Goal: Information Seeking & Learning: Check status

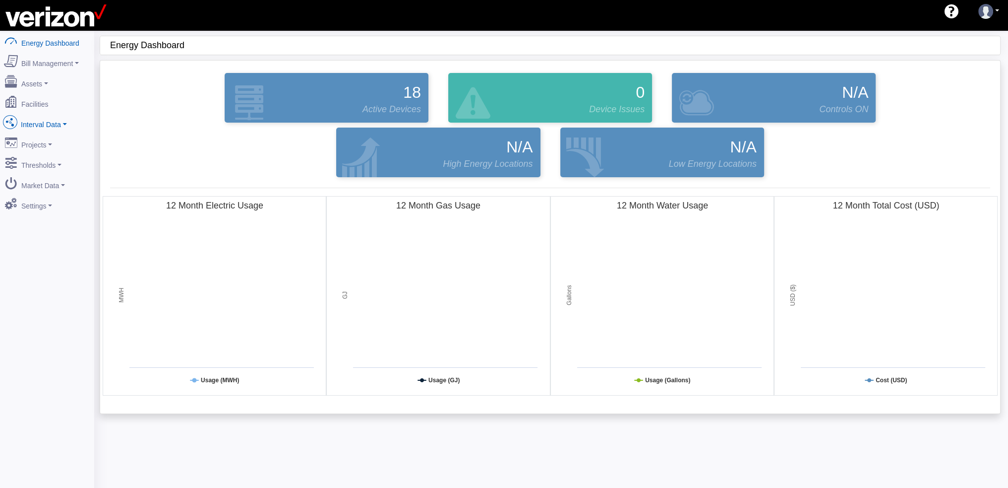
click at [65, 119] on link "Interval Data" at bounding box center [47, 122] width 96 height 21
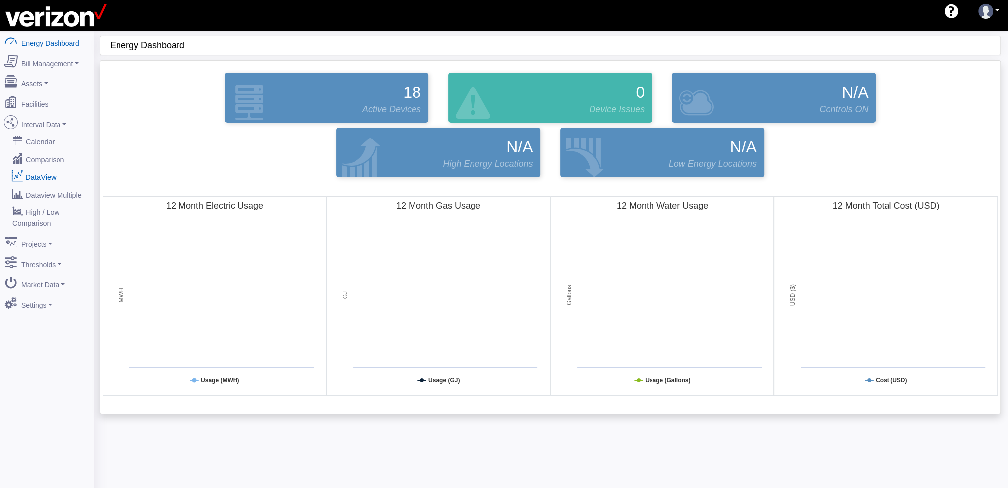
click at [26, 171] on link "DataView" at bounding box center [47, 177] width 96 height 18
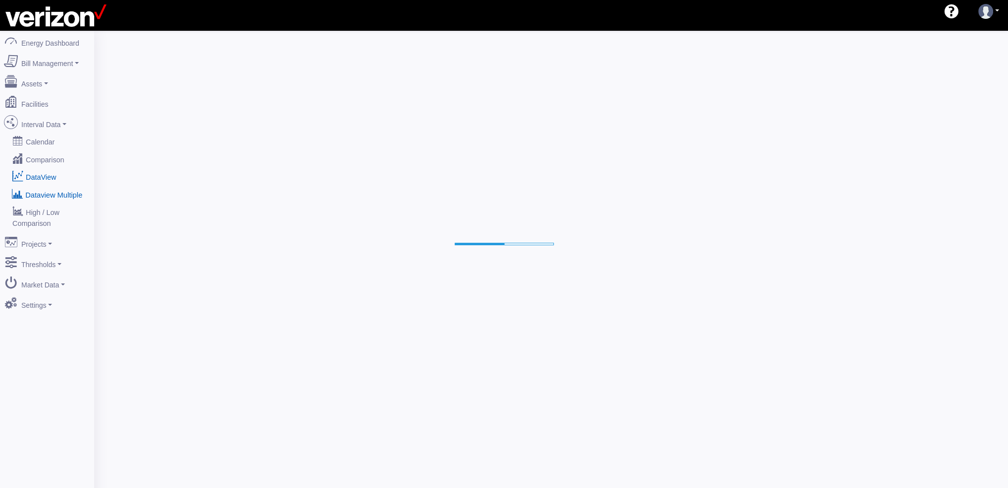
select select "25"
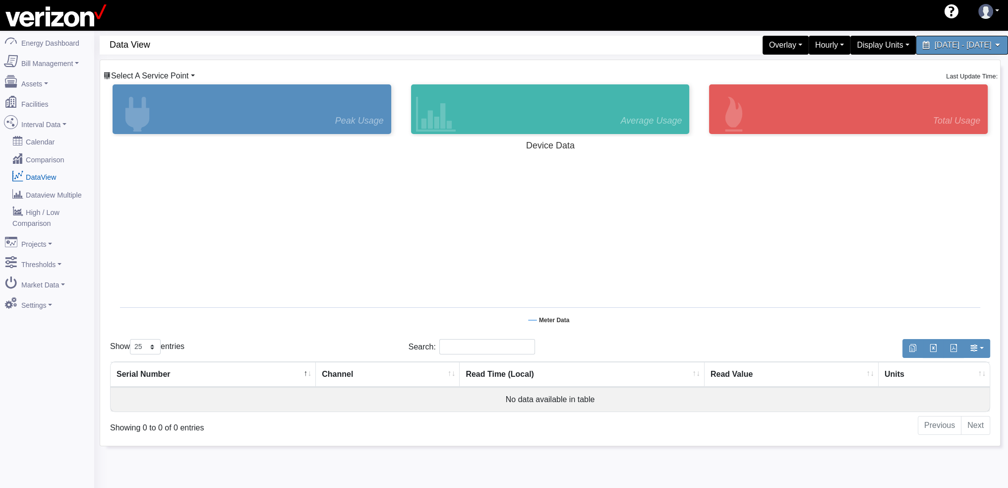
click at [192, 75] on link "Select A Service Point" at bounding box center [149, 75] width 92 height 8
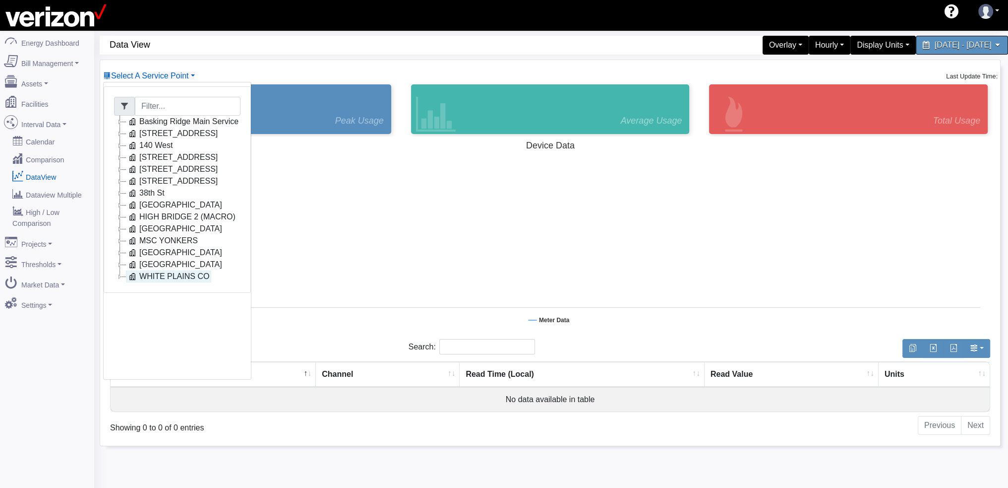
click at [181, 276] on link "WHITE PLAINS CO" at bounding box center [168, 276] width 85 height 12
click at [181, 334] on link "Utility Electric 75820XX" at bounding box center [189, 336] width 102 height 12
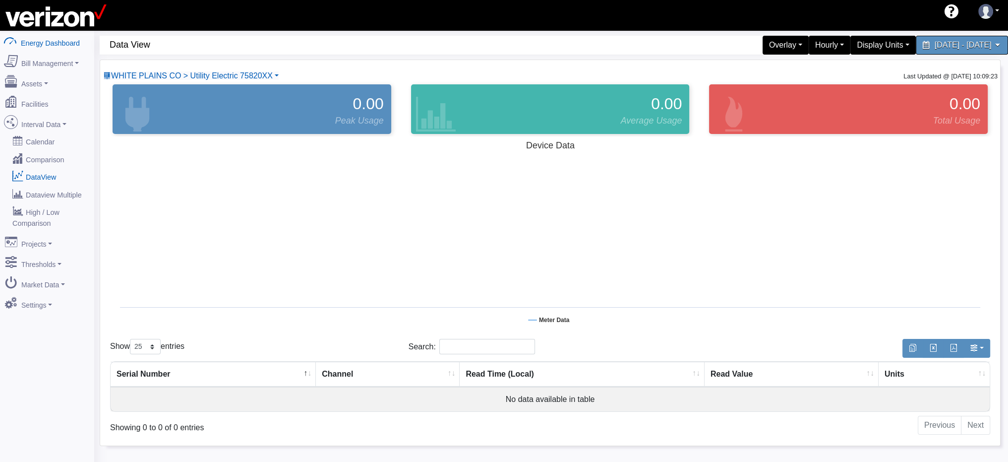
click at [51, 42] on link "Energy Dashboard" at bounding box center [47, 41] width 96 height 21
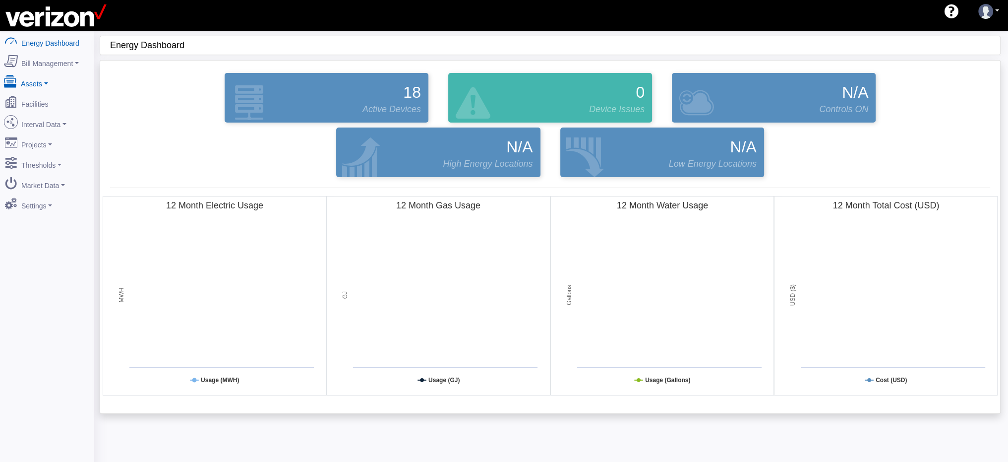
click at [45, 81] on link "Assets" at bounding box center [47, 81] width 96 height 21
click at [33, 118] on link "Facilities" at bounding box center [47, 119] width 96 height 21
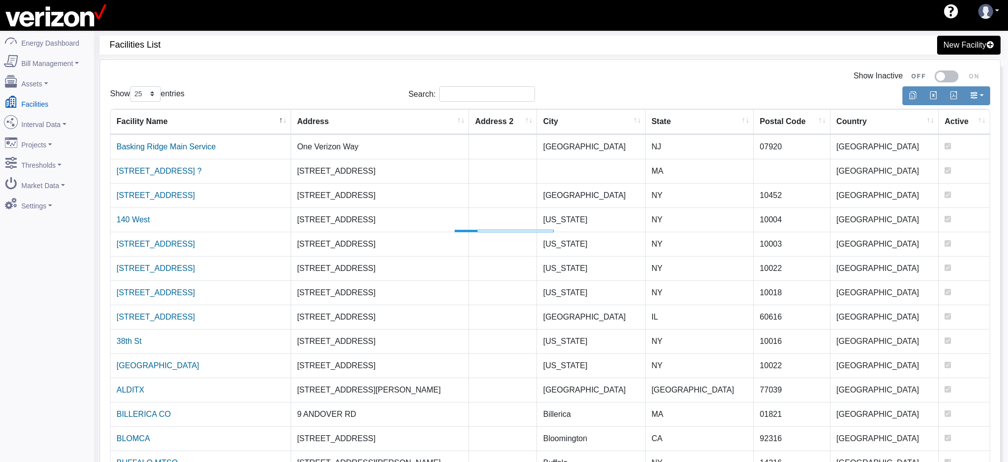
select select "25"
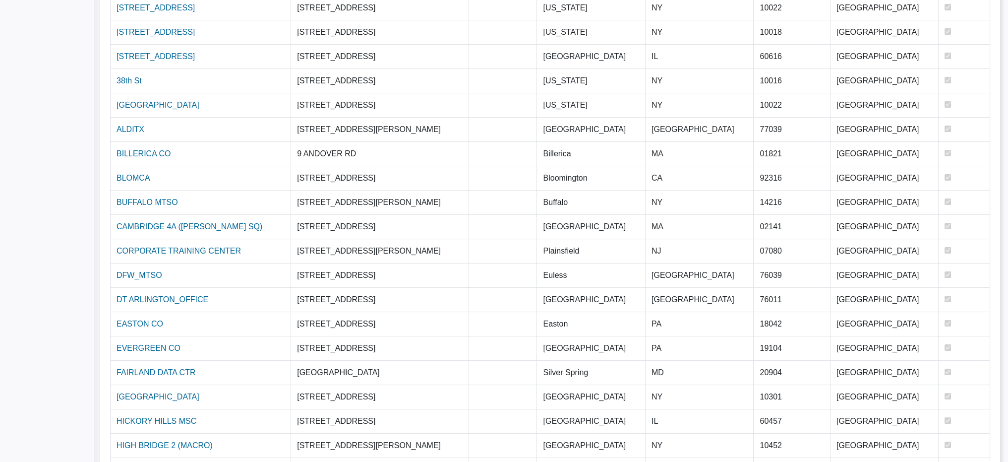
scroll to position [316, 0]
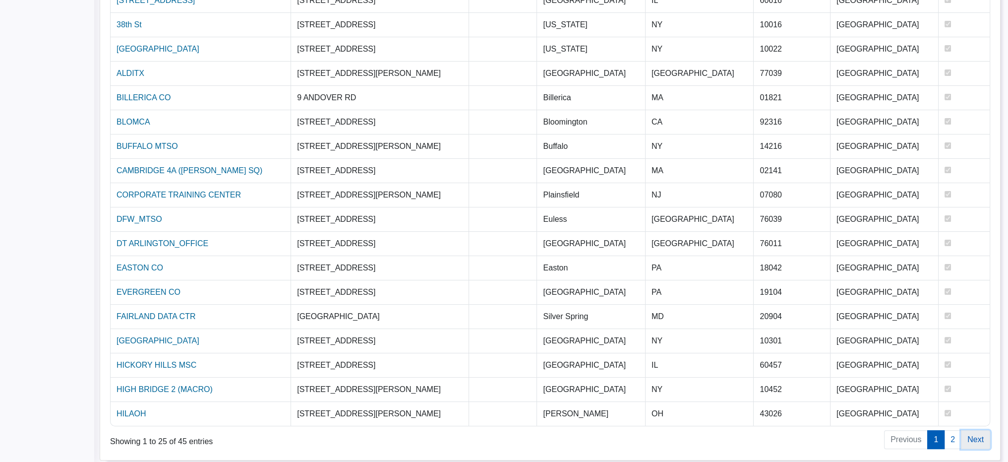
click at [974, 434] on link "Next" at bounding box center [975, 439] width 29 height 19
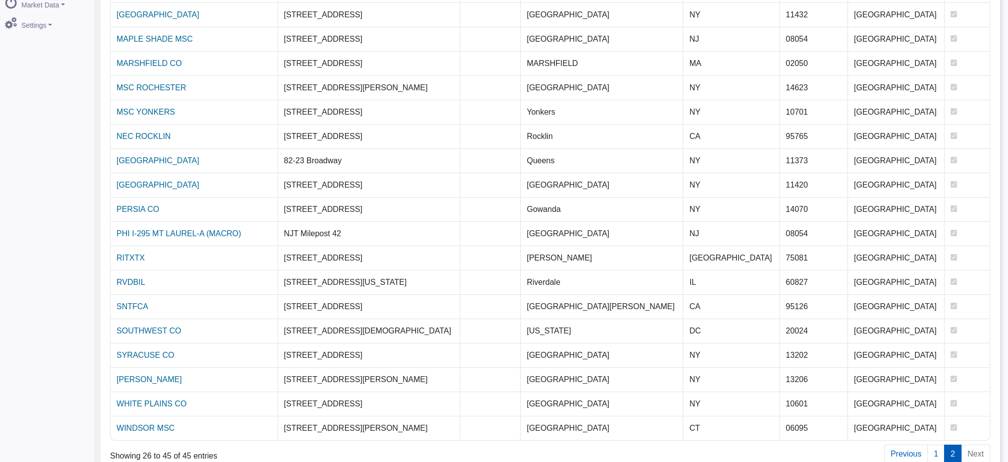
scroll to position [195, 0]
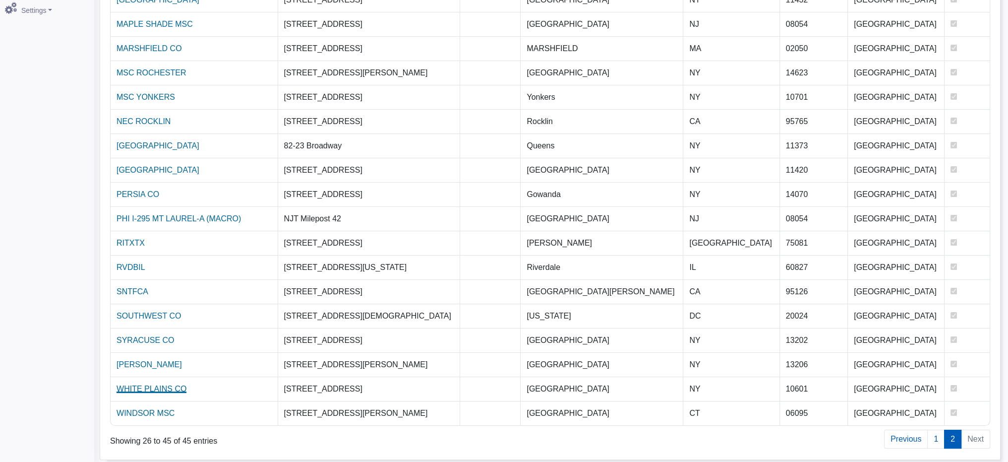
click at [155, 386] on link "WHITE PLAINS CO" at bounding box center [152, 388] width 70 height 8
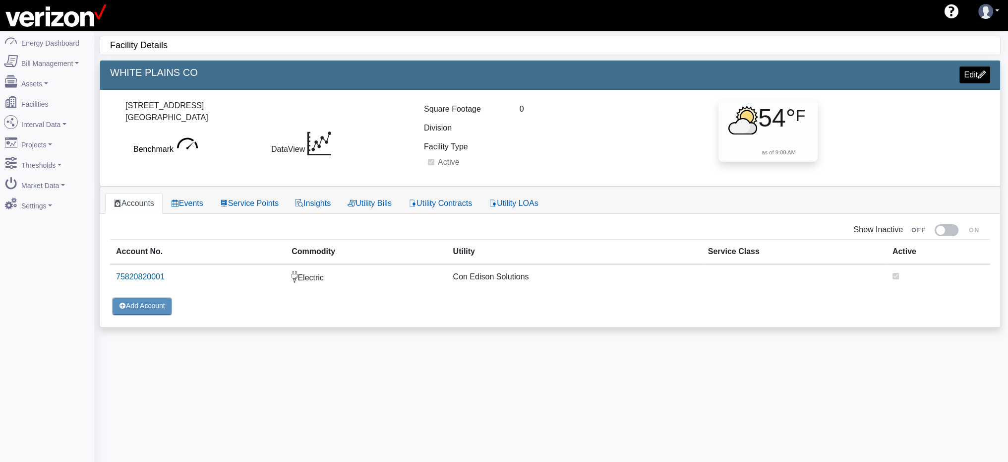
click at [319, 138] on icon at bounding box center [320, 143] width 24 height 24
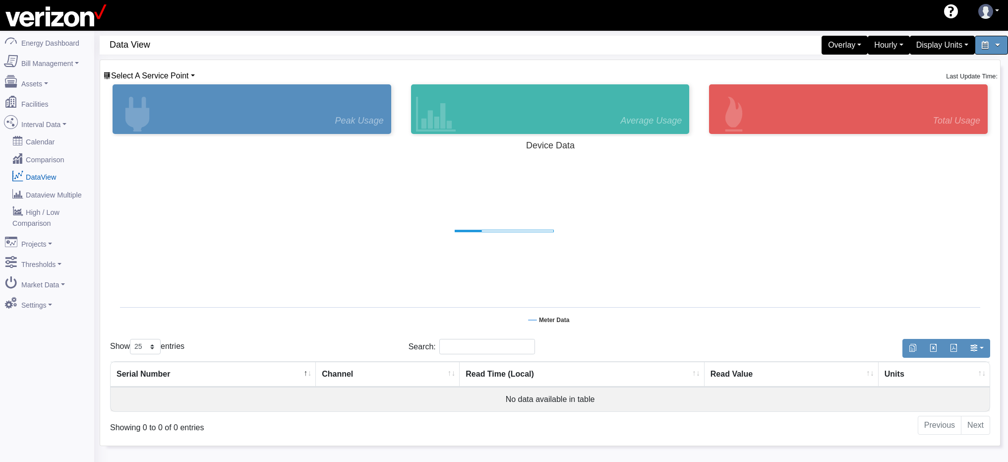
select select "25"
click at [176, 71] on span "Select A Service Point" at bounding box center [150, 75] width 78 height 8
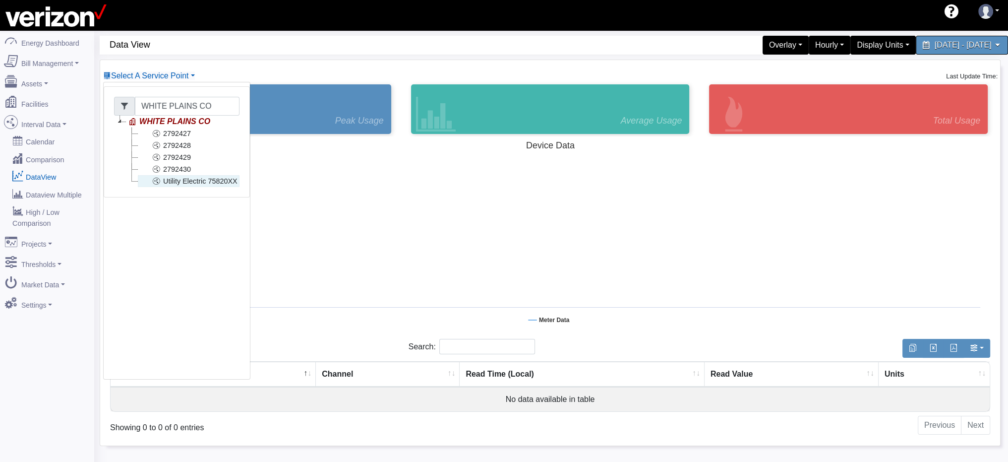
click at [190, 180] on link "Utility Electric 75820XX" at bounding box center [189, 181] width 102 height 12
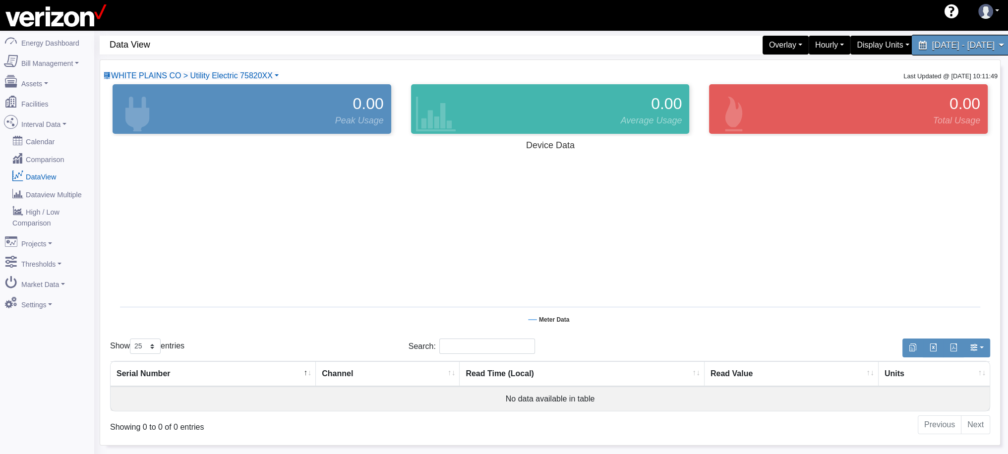
click at [982, 47] on span "[DATE] - [DATE]" at bounding box center [963, 44] width 62 height 9
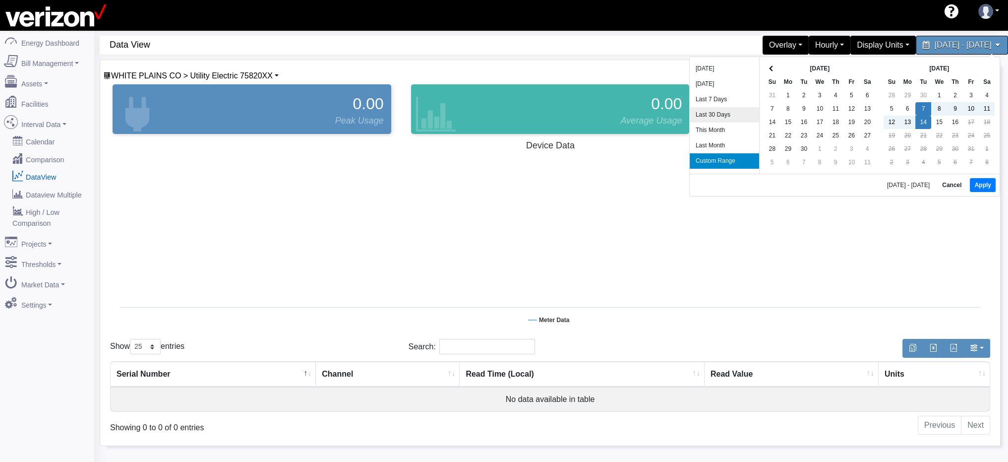
click at [718, 113] on li "Last 30 Days" at bounding box center [724, 114] width 69 height 15
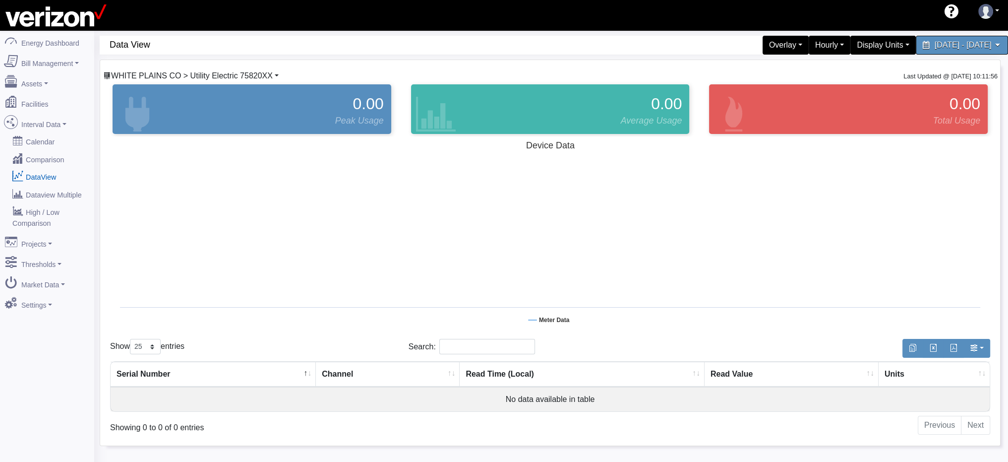
click at [260, 73] on span "WHITE PLAINS CO > Utility Electric 75820XX" at bounding box center [192, 75] width 162 height 8
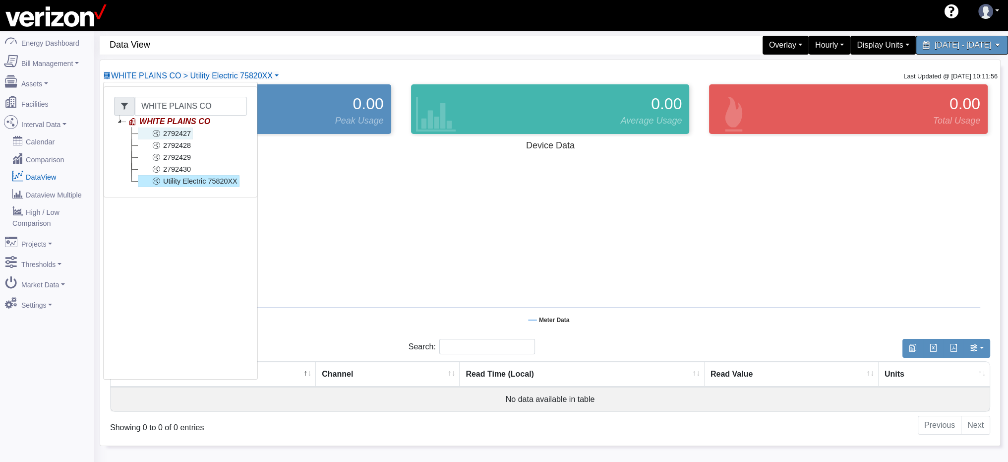
click at [181, 136] on link "2792427" at bounding box center [165, 133] width 55 height 12
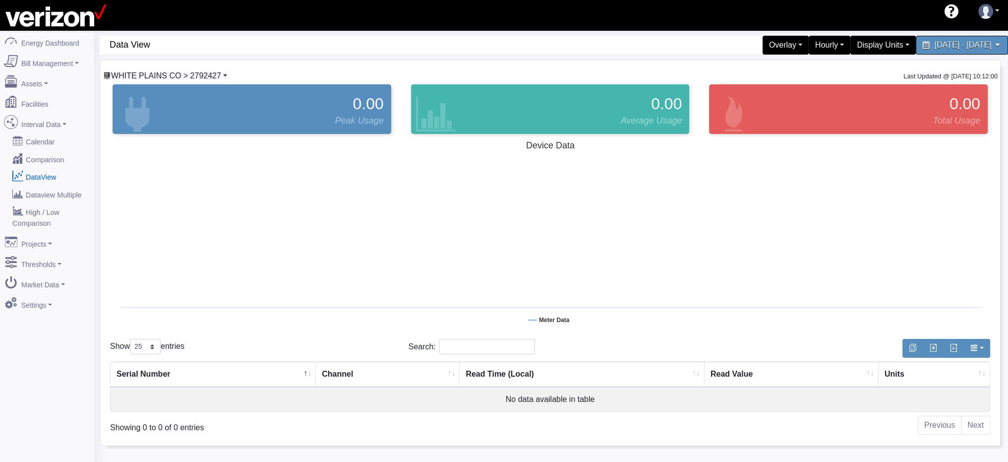
click at [178, 78] on span "WHITE PLAINS CO > 2792427" at bounding box center [166, 75] width 110 height 8
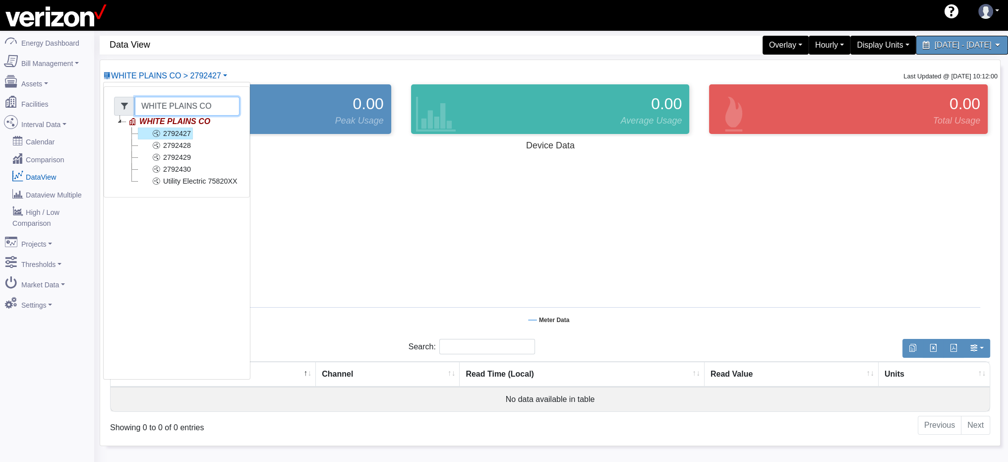
drag, startPoint x: 206, startPoint y: 105, endPoint x: 117, endPoint y: 109, distance: 89.8
click at [117, 109] on div "WHITE PLAINS CO" at bounding box center [176, 106] width 125 height 19
type input "b"
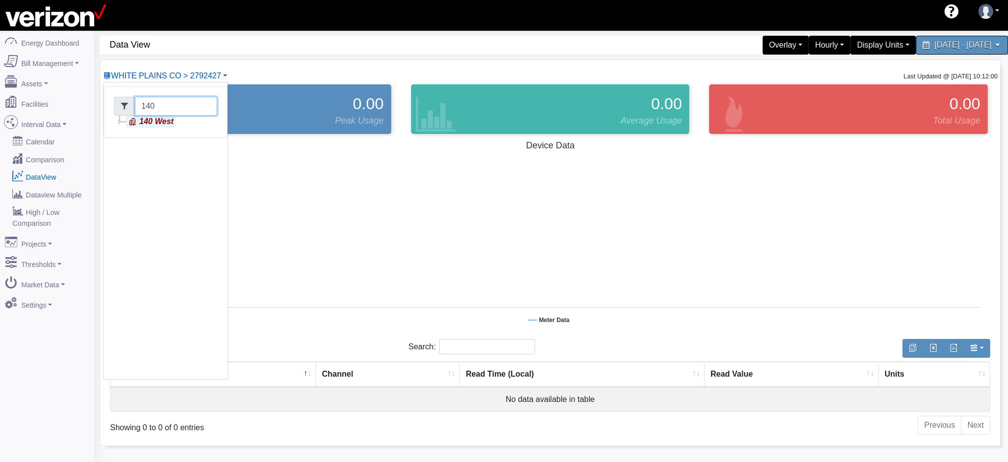
type input "140"
click at [164, 123] on link "140 West" at bounding box center [151, 122] width 50 height 12
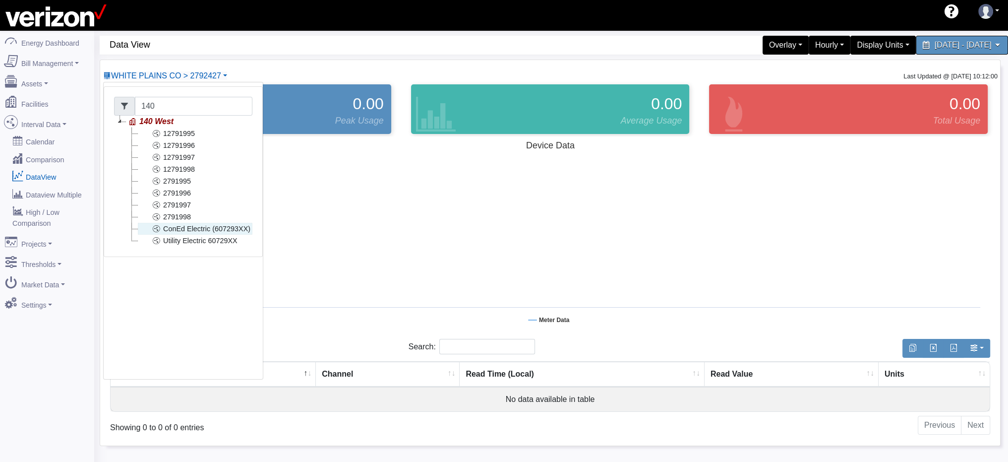
click at [185, 230] on link "ConEd Electric (607293XX)" at bounding box center [195, 229] width 115 height 12
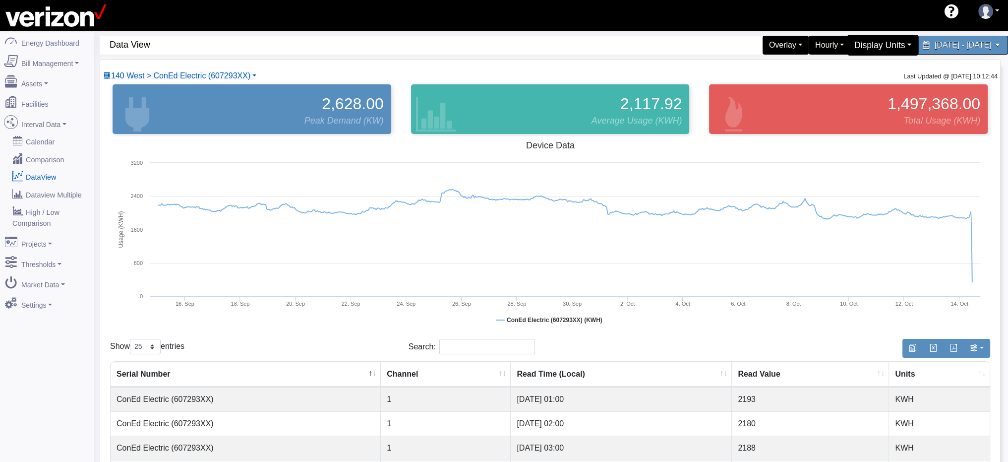
click at [848, 44] on div "Display Units" at bounding box center [884, 45] width 72 height 21
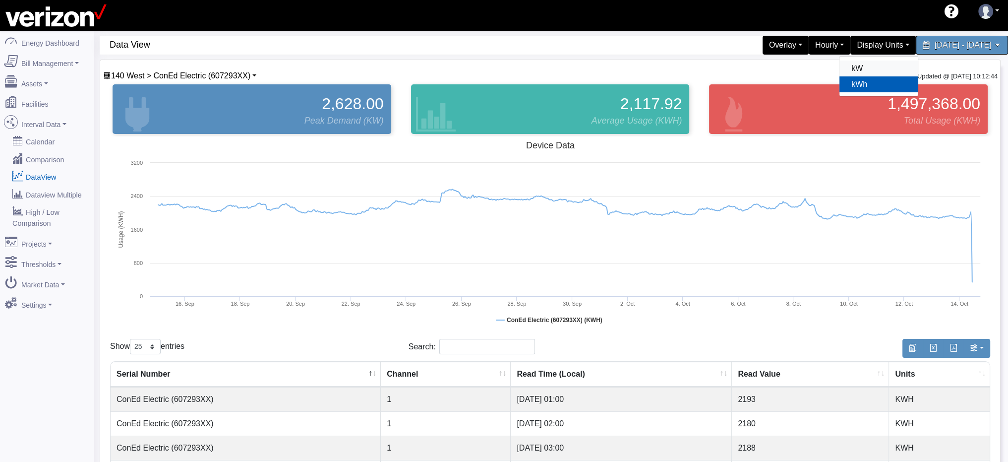
click at [840, 69] on link "kW" at bounding box center [879, 69] width 78 height 16
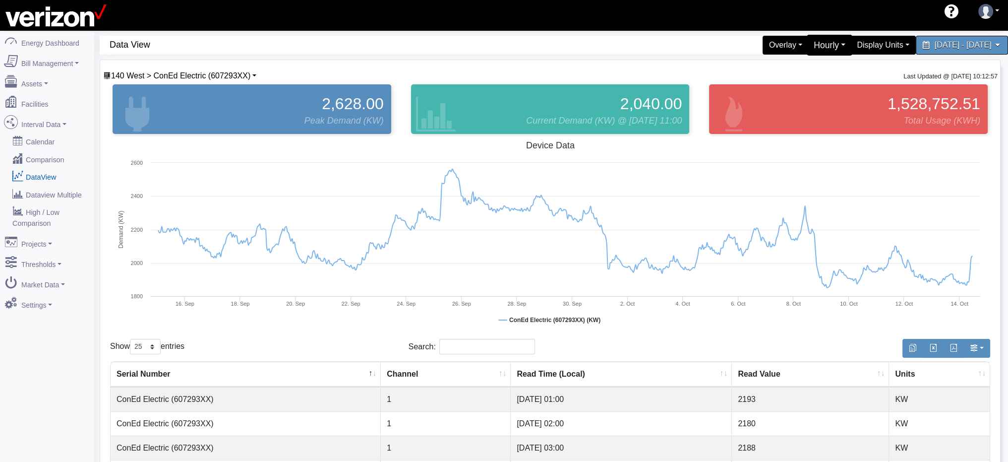
click at [807, 48] on div "Hourly" at bounding box center [830, 45] width 46 height 21
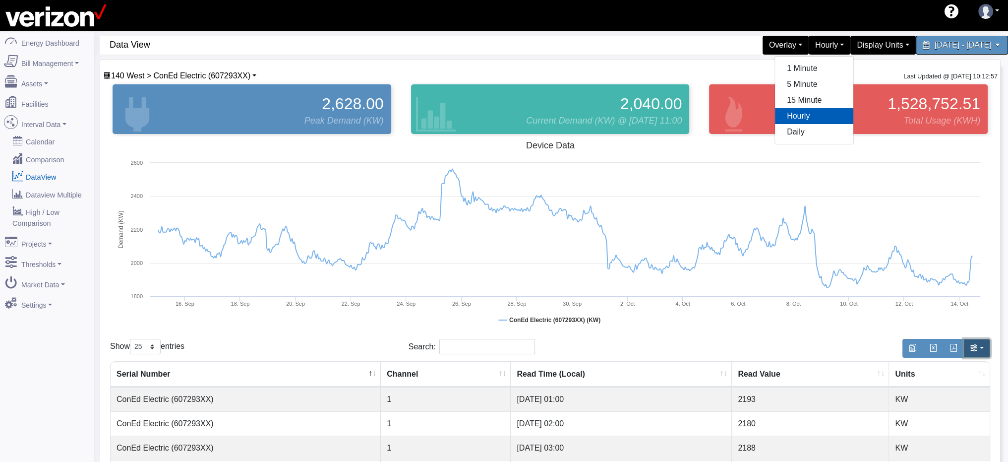
click at [985, 348] on button "button" at bounding box center [977, 348] width 27 height 19
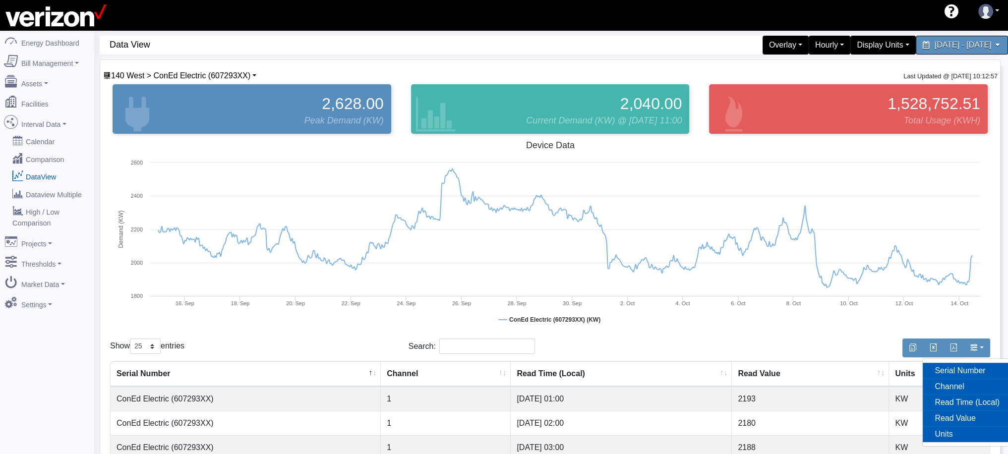
drag, startPoint x: 986, startPoint y: 314, endPoint x: 991, endPoint y: 315, distance: 5.0
click at [987, 315] on rect at bounding box center [550, 235] width 880 height 198
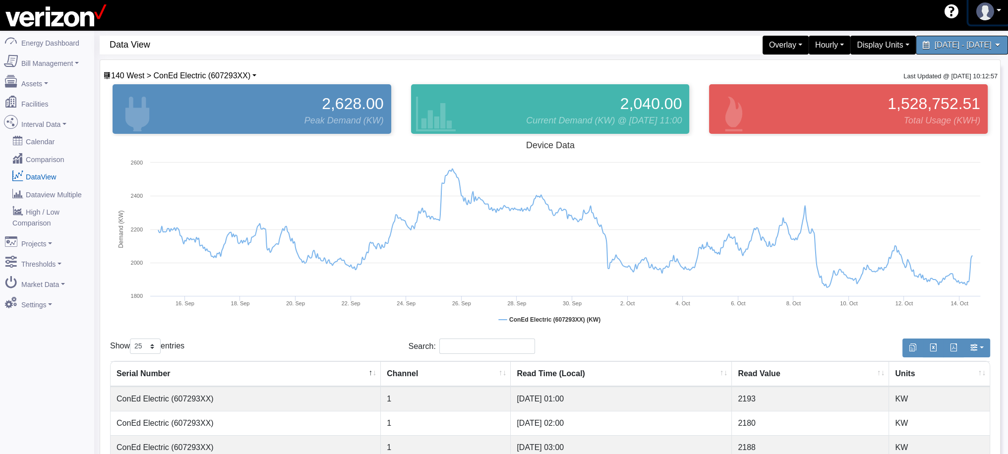
click at [999, 13] on link at bounding box center [989, 12] width 41 height 26
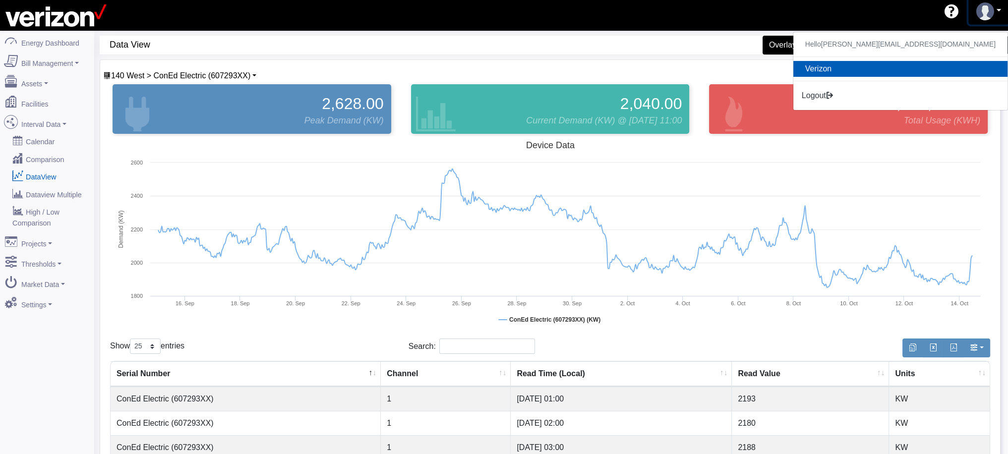
click at [999, 9] on link at bounding box center [989, 12] width 41 height 26
